Goal: Information Seeking & Learning: Learn about a topic

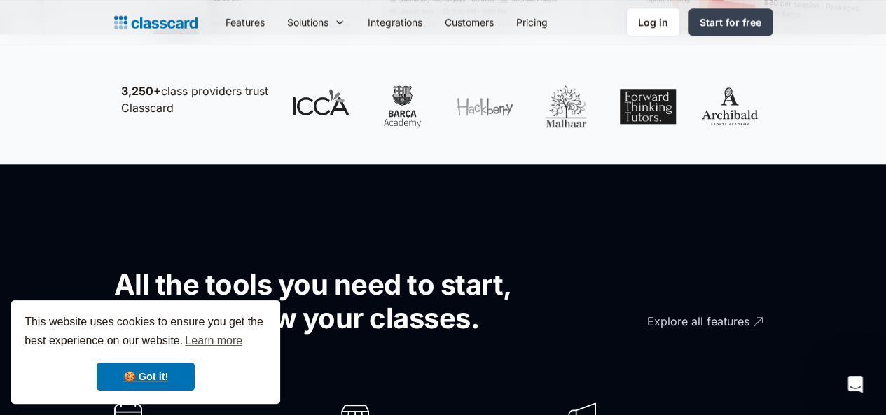
scroll to position [674, 0]
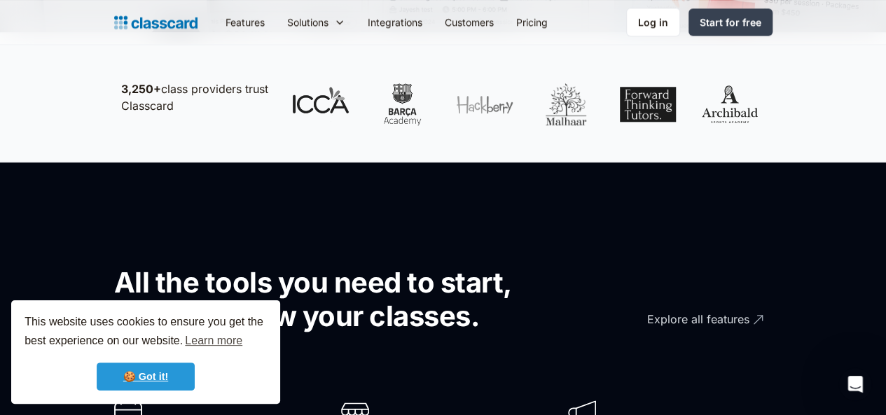
click at [138, 379] on link "🍪 Got it!" at bounding box center [146, 377] width 98 height 28
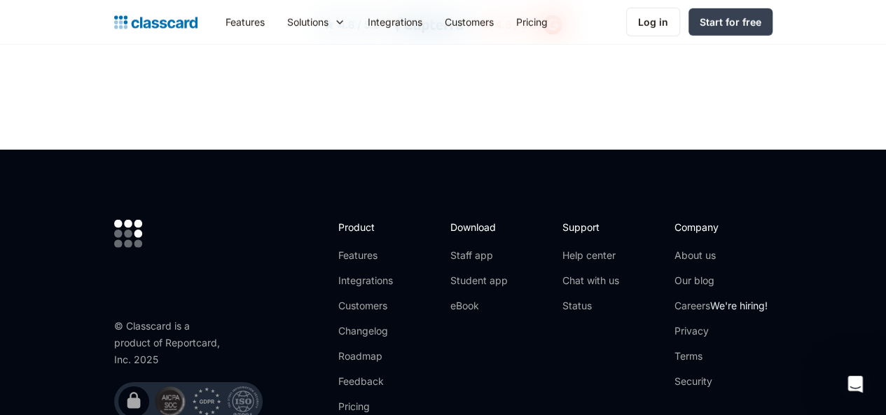
scroll to position [4665, 0]
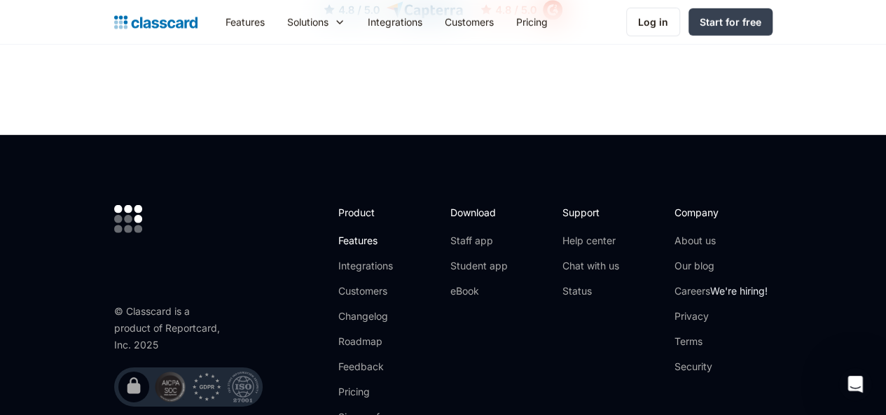
click at [338, 234] on link "Features" at bounding box center [375, 241] width 75 height 14
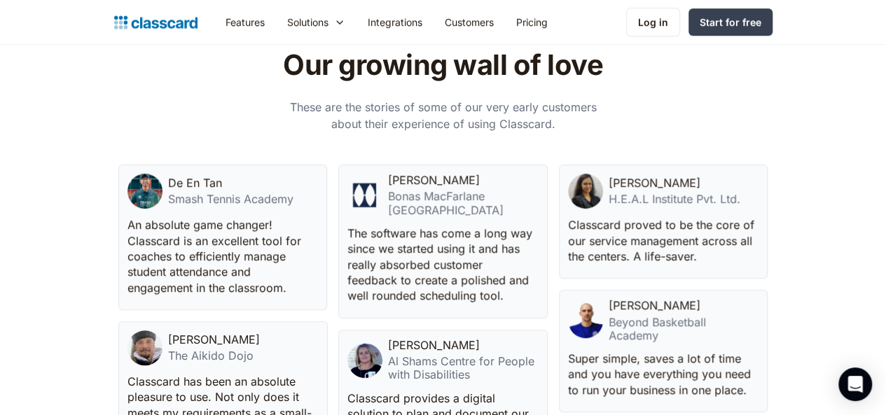
scroll to position [2969, 0]
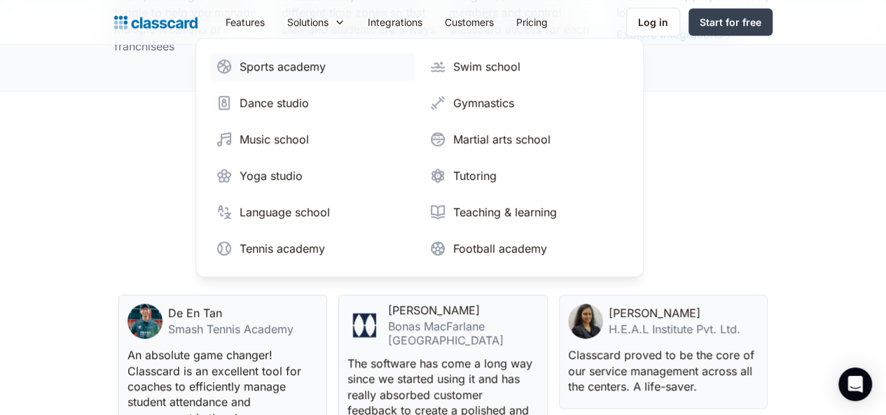
click at [239, 67] on div "Sports academy" at bounding box center [282, 66] width 86 height 17
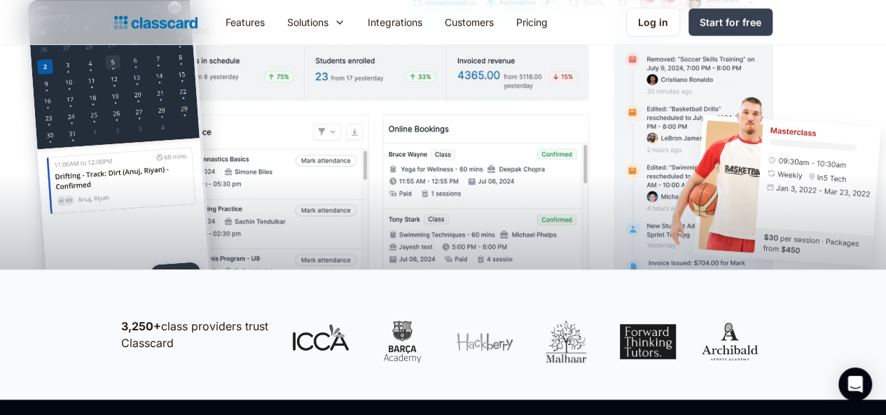
scroll to position [440, 0]
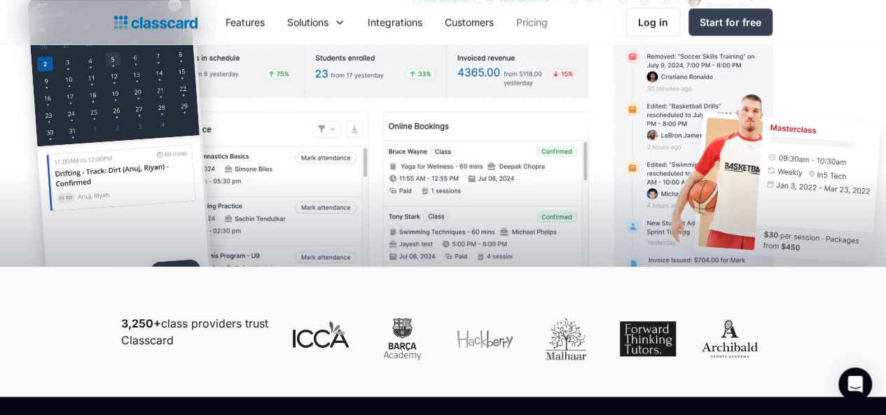
click at [505, 16] on link "Pricing" at bounding box center [532, 22] width 54 height 32
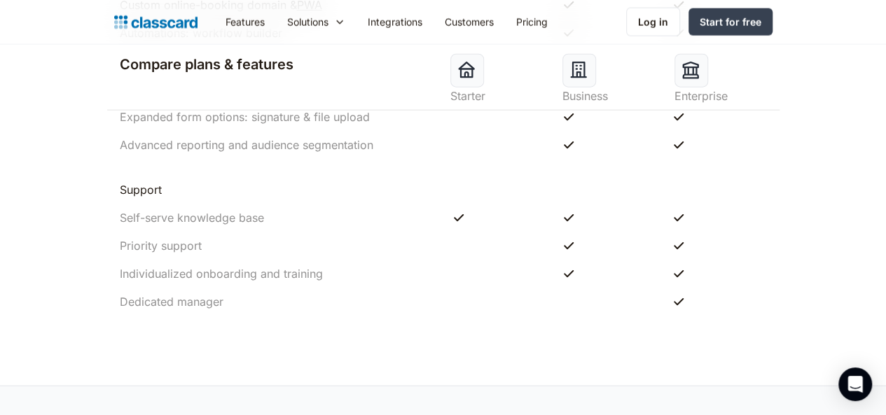
scroll to position [1626, 0]
